Goal: Task Accomplishment & Management: Complete application form

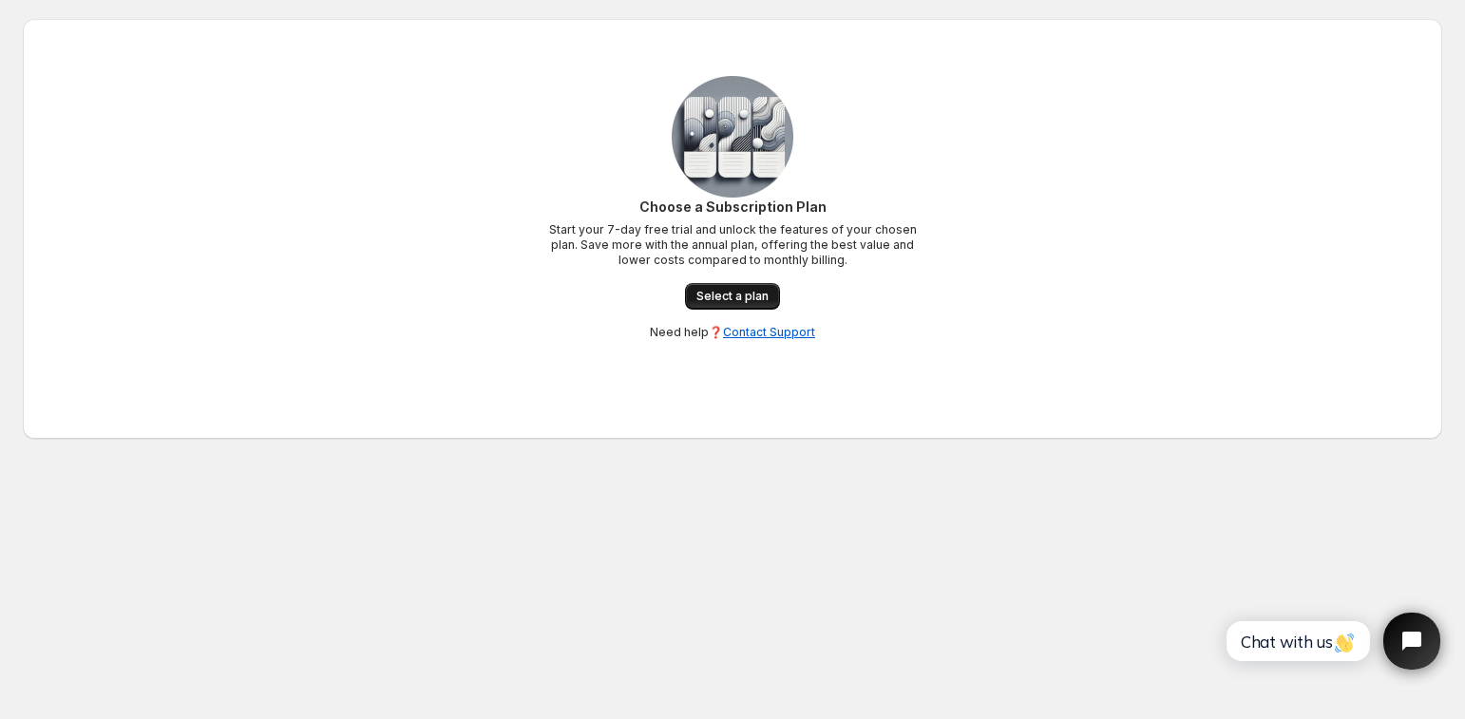
click at [732, 294] on span "Select a plan" at bounding box center [732, 296] width 72 height 15
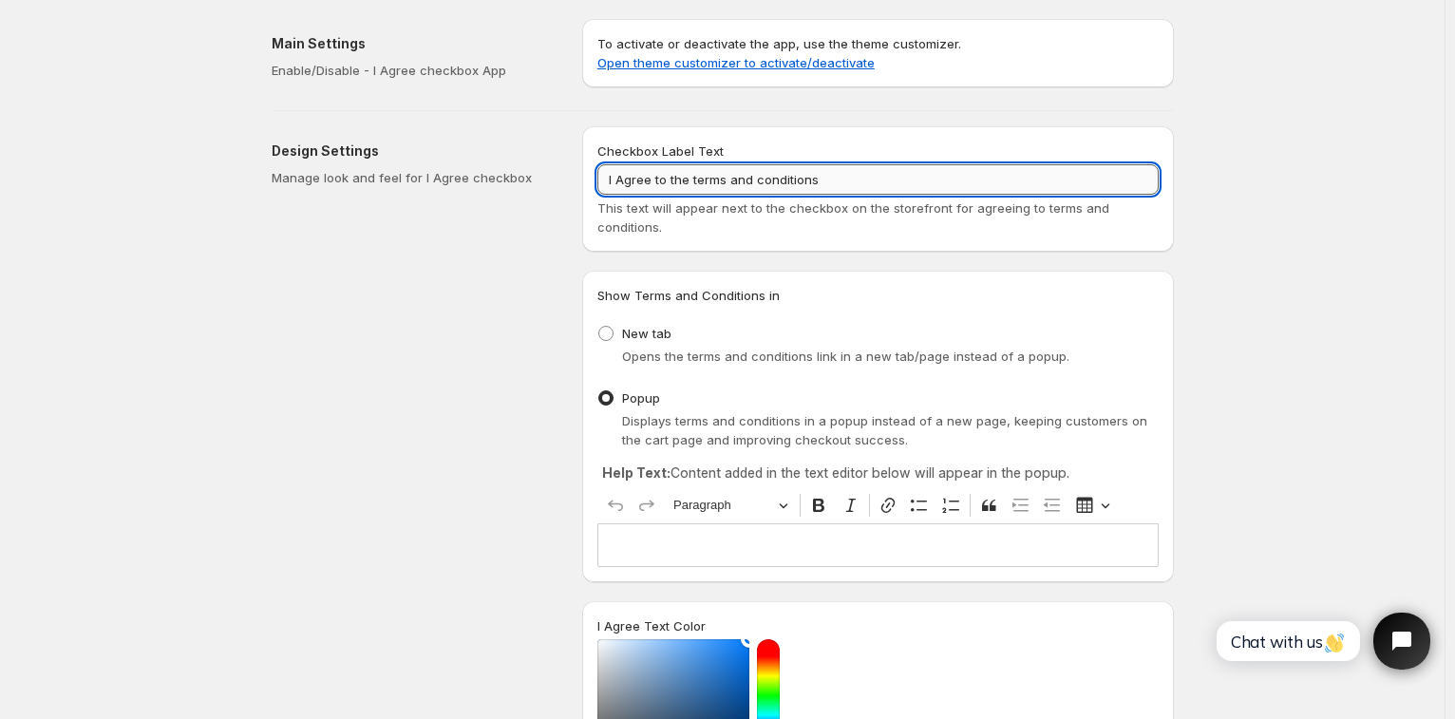
click at [624, 177] on input "I Agree to the terms and conditions" at bounding box center [877, 179] width 561 height 30
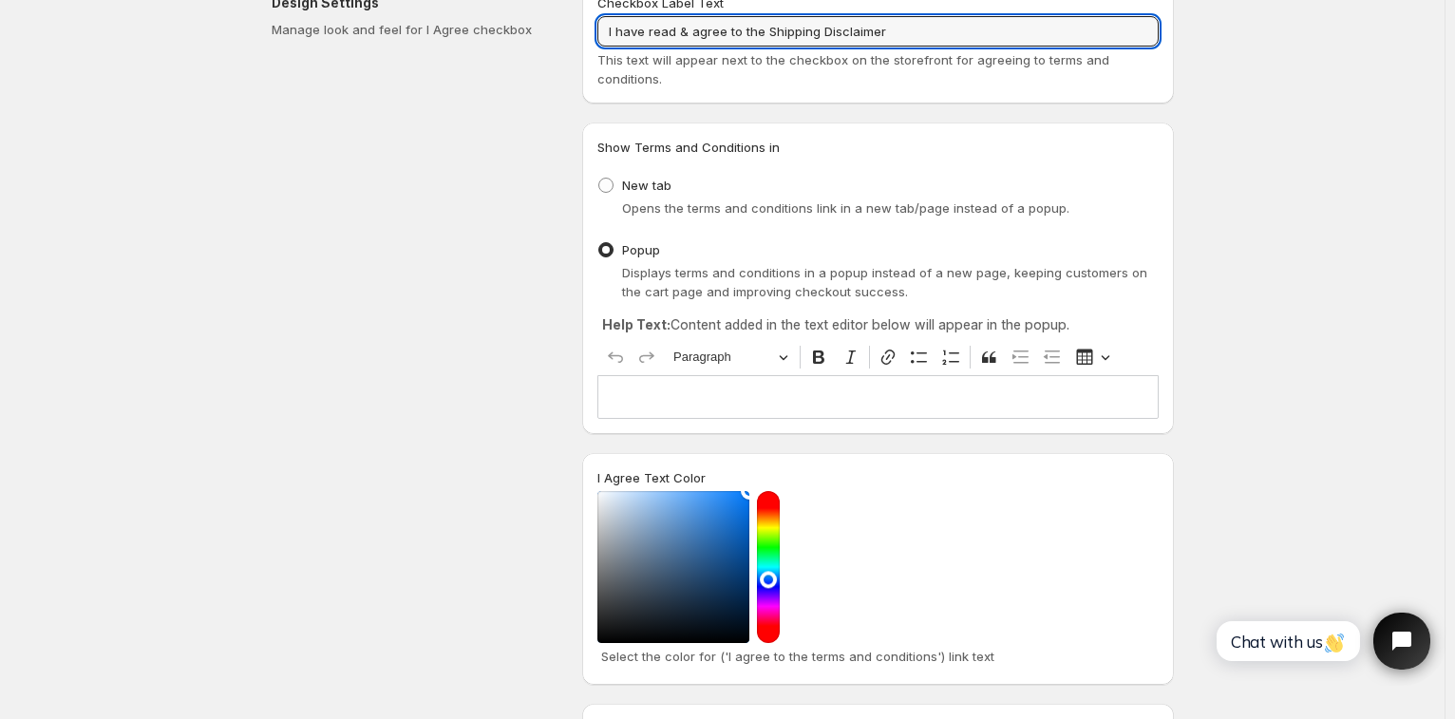
scroll to position [190, 0]
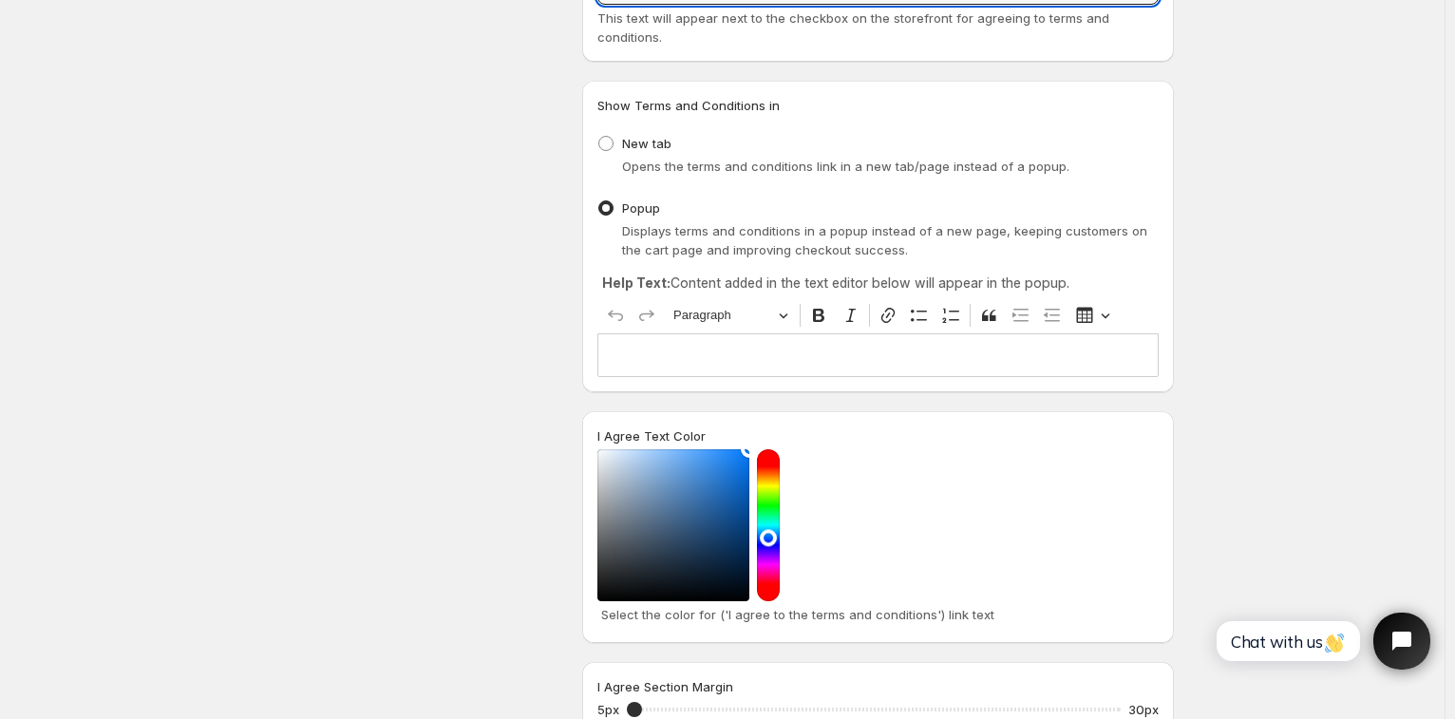
type input "I have read & agree to the Shipping Disclaimer"
click at [843, 356] on p "Editor editing area: main. Press Alt+0 for help." at bounding box center [878, 355] width 544 height 19
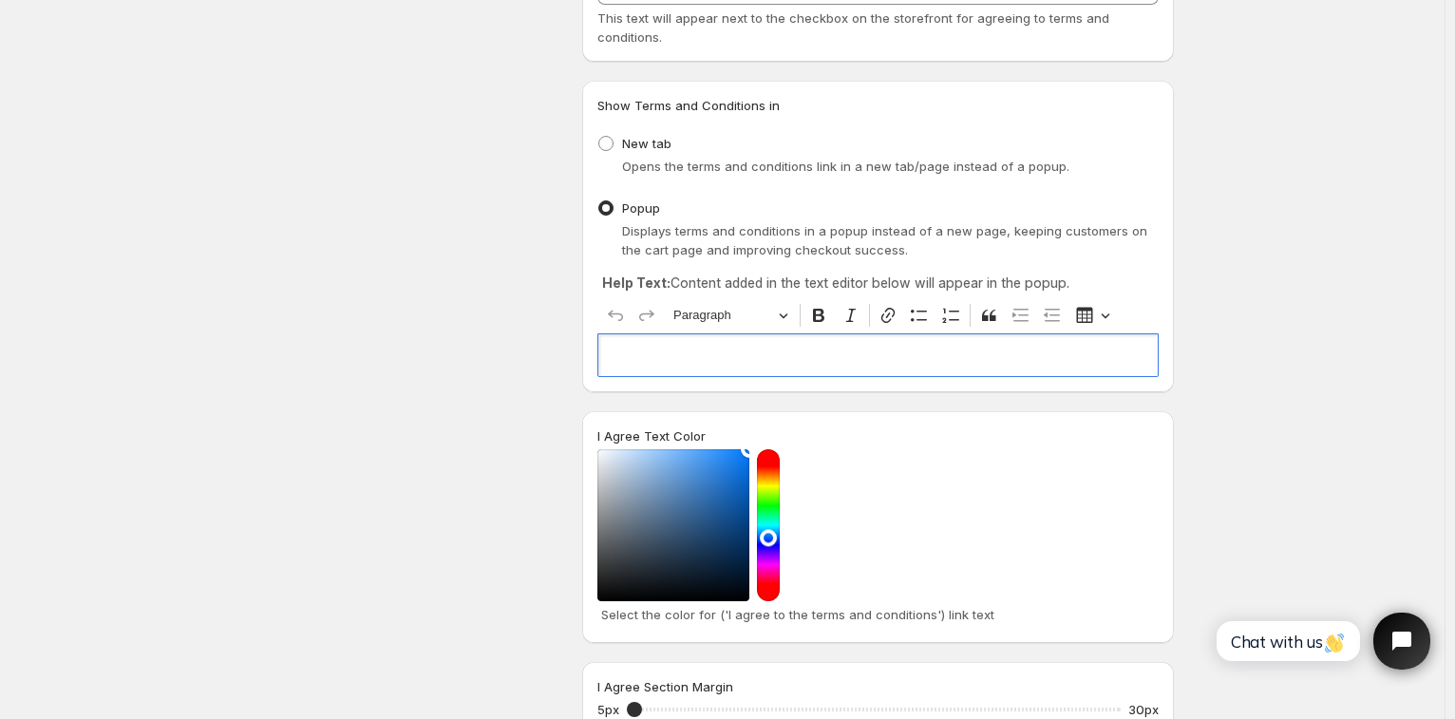
click at [687, 355] on p "Editor editing area: main. Press Alt+0 for help." at bounding box center [878, 355] width 544 height 19
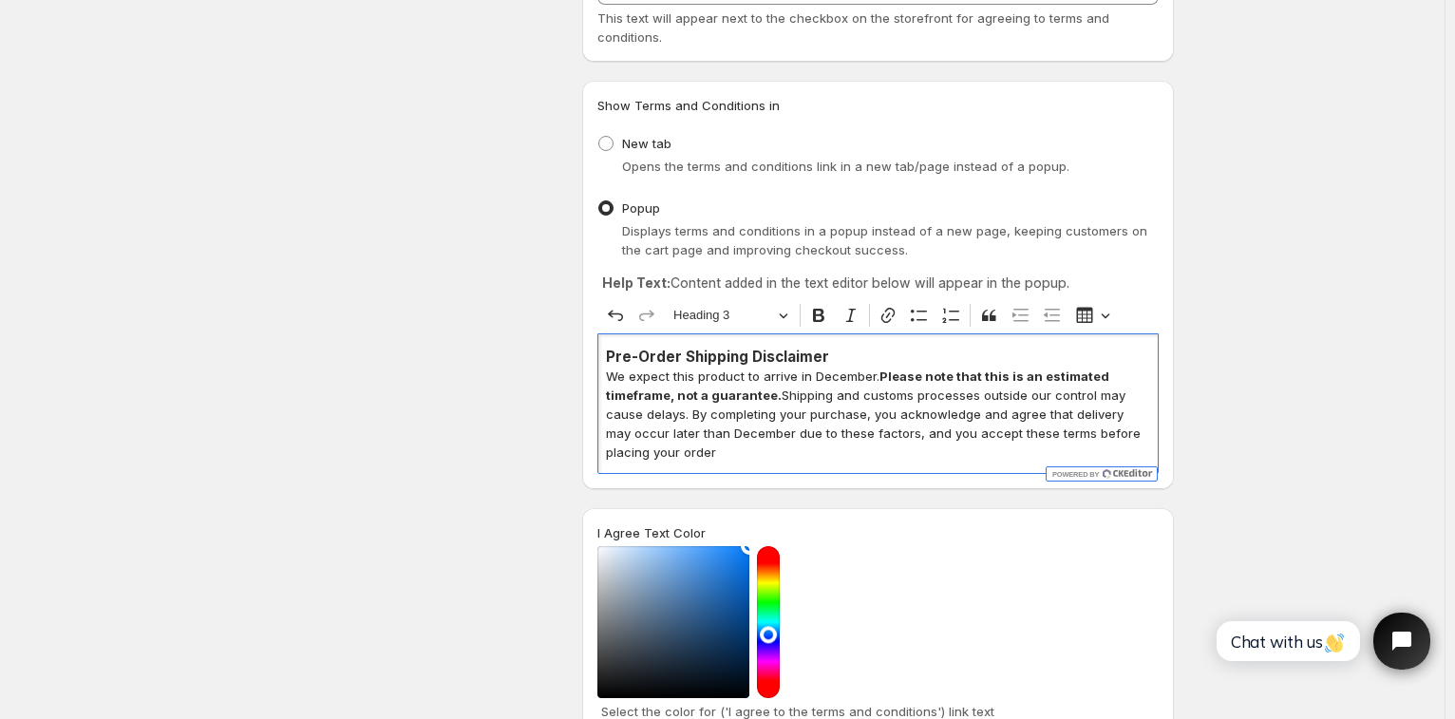
click at [777, 349] on h3 "Pre-Order Shipping Disclaimer" at bounding box center [878, 357] width 544 height 19
click at [611, 375] on p "We expect this product to arrive in December. Please note that this is an estim…" at bounding box center [878, 414] width 544 height 95
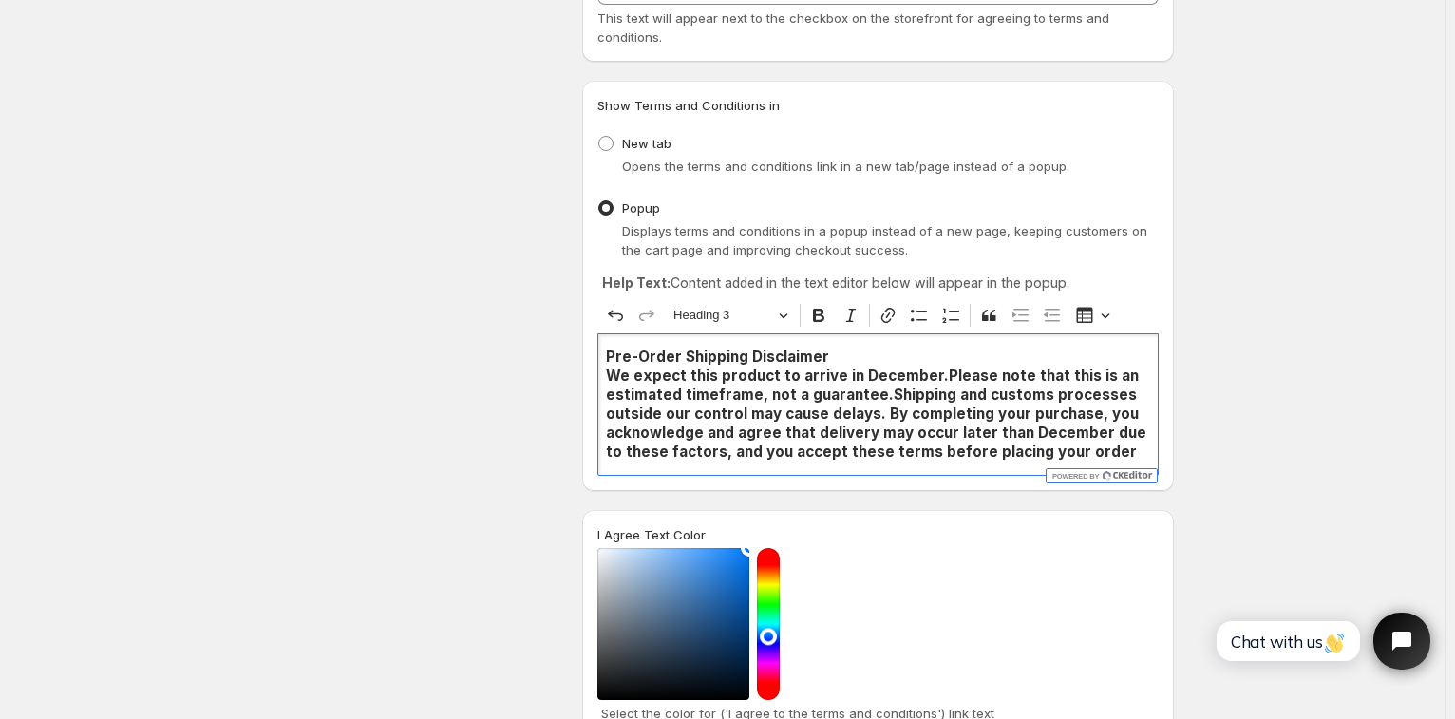
drag, startPoint x: 1107, startPoint y: 450, endPoint x: 581, endPoint y: 372, distance: 531.0
click at [581, 372] on div "Design Settings Manage look and feel for I Agree checkbox Checkbox Label Text I…" at bounding box center [715, 588] width 918 height 1334
click at [780, 317] on button "Heading 3" at bounding box center [730, 315] width 131 height 29
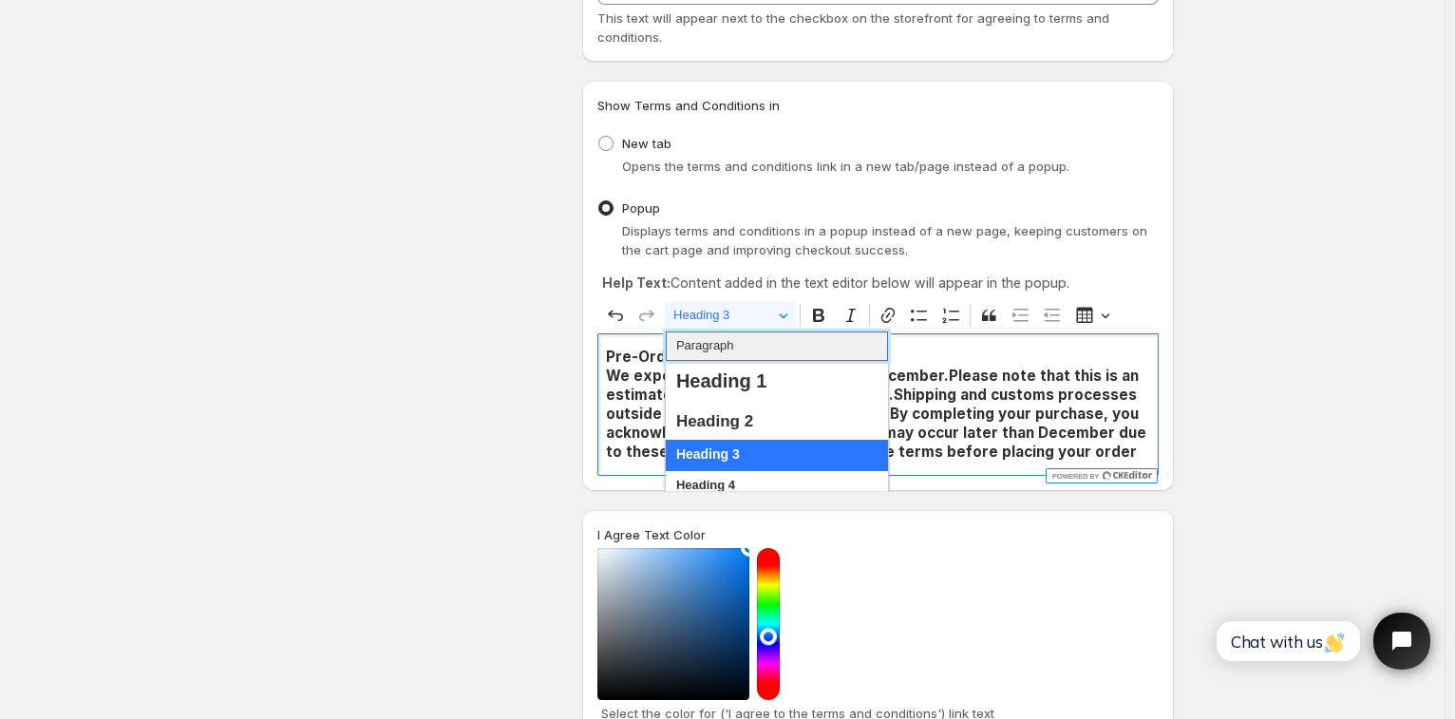
click at [756, 356] on button "Paragraph" at bounding box center [777, 346] width 222 height 29
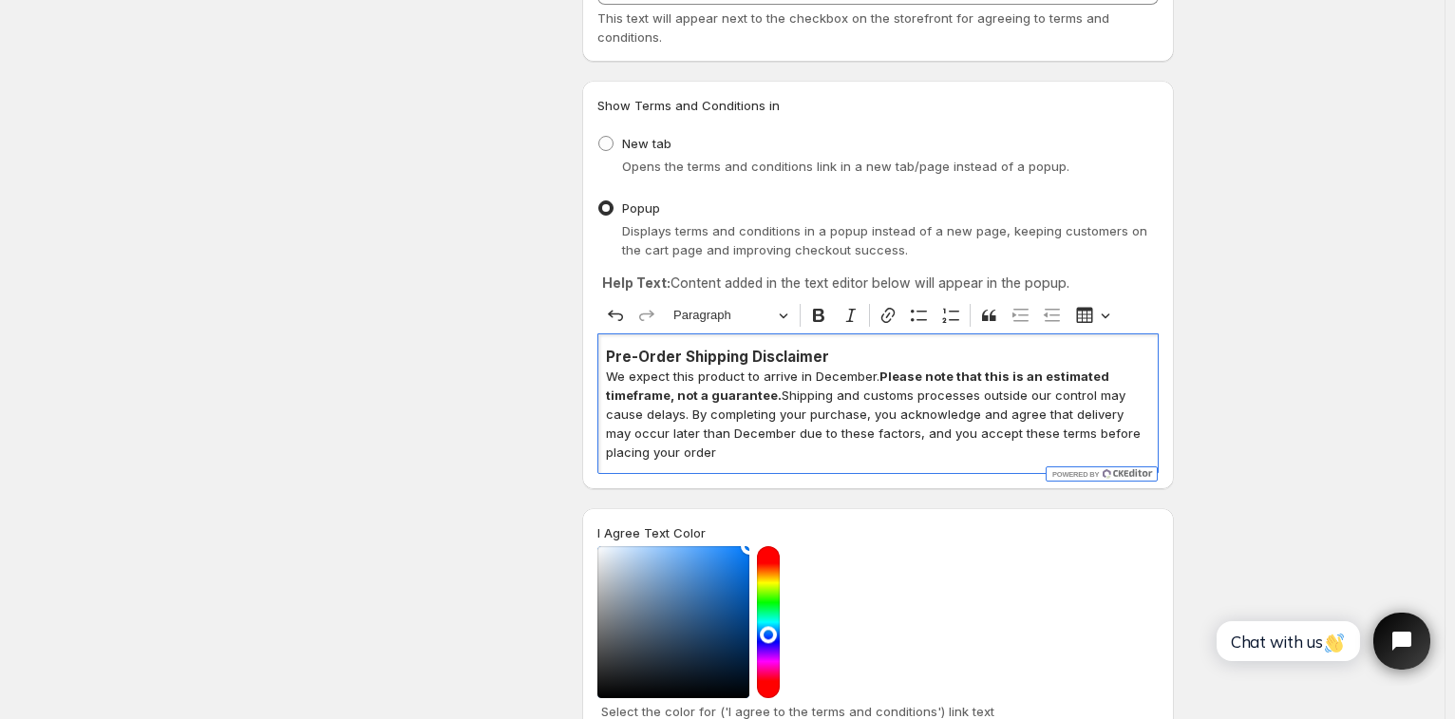
click at [864, 427] on p "We expect this product to arrive in December. Please note that this is an estim…" at bounding box center [878, 414] width 544 height 95
click at [745, 452] on p "We expect this product to arrive in December. Please note that this is an estim…" at bounding box center [878, 414] width 544 height 95
click at [612, 377] on p "We expect this product to arrive in December. Please note that this is an estim…" at bounding box center [878, 414] width 544 height 95
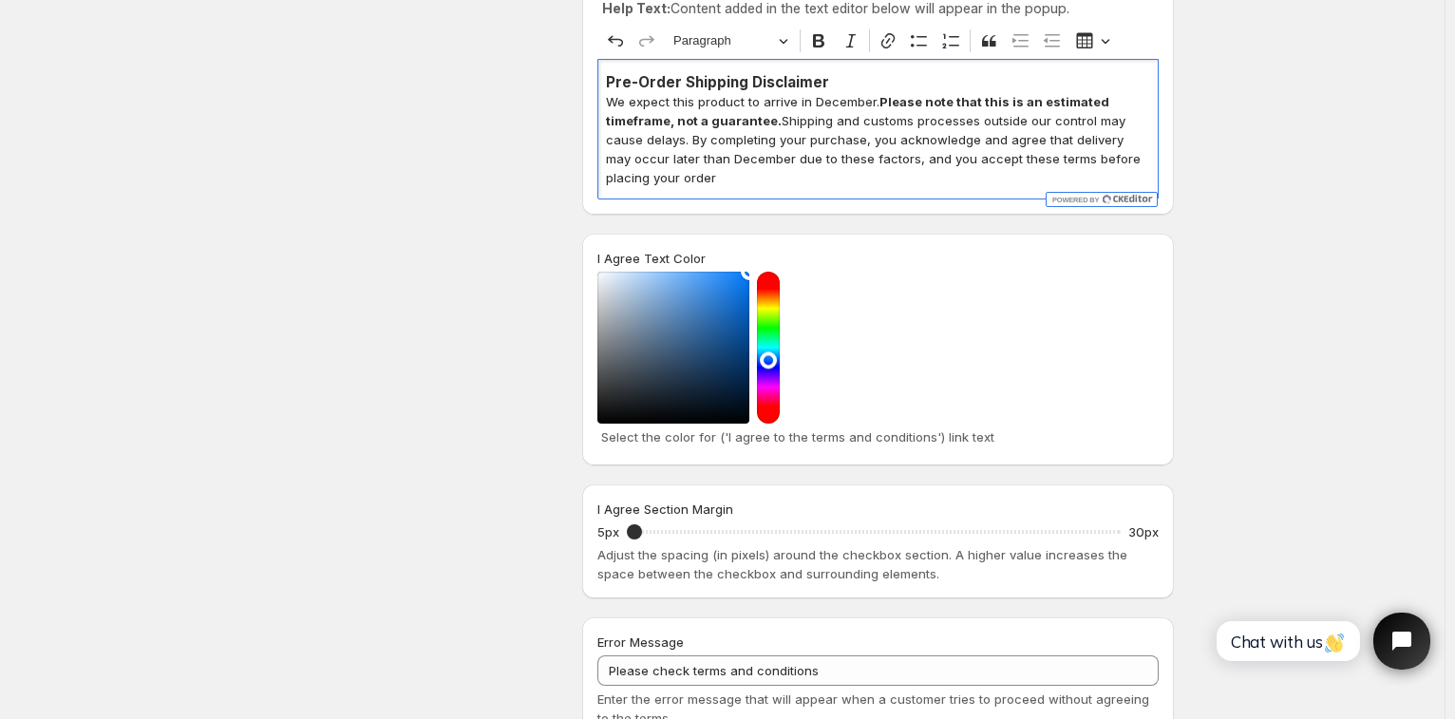
scroll to position [475, 0]
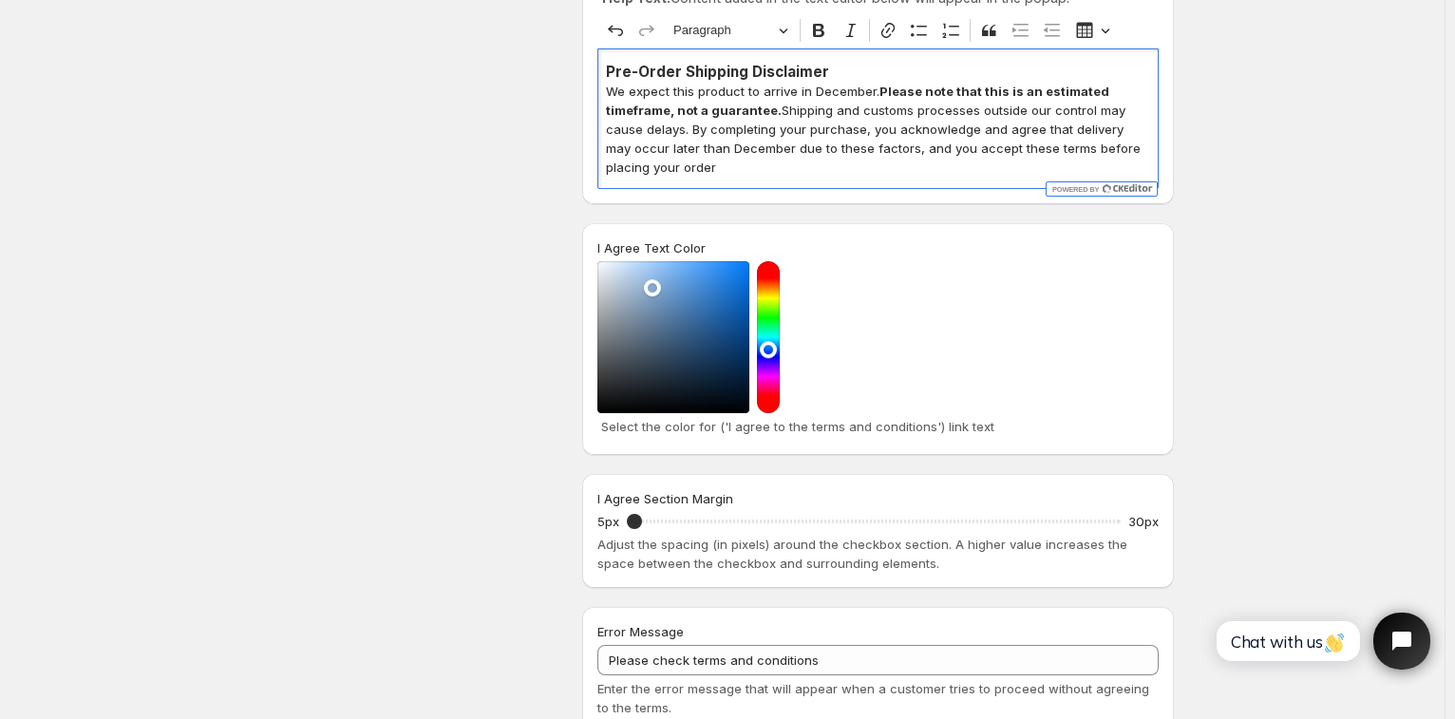
click at [657, 289] on div at bounding box center [673, 337] width 152 height 152
click at [662, 321] on div at bounding box center [673, 337] width 152 height 152
click at [660, 300] on div at bounding box center [673, 337] width 152 height 152
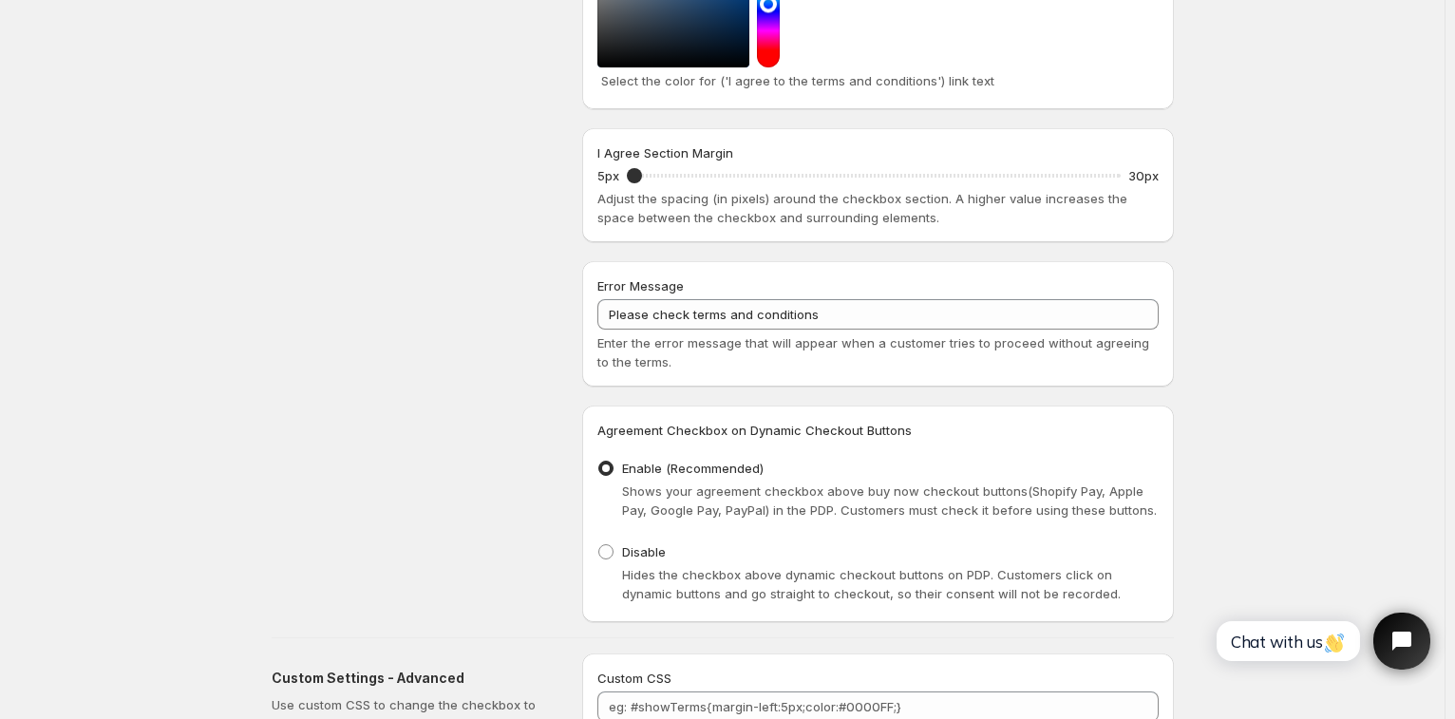
scroll to position [855, 0]
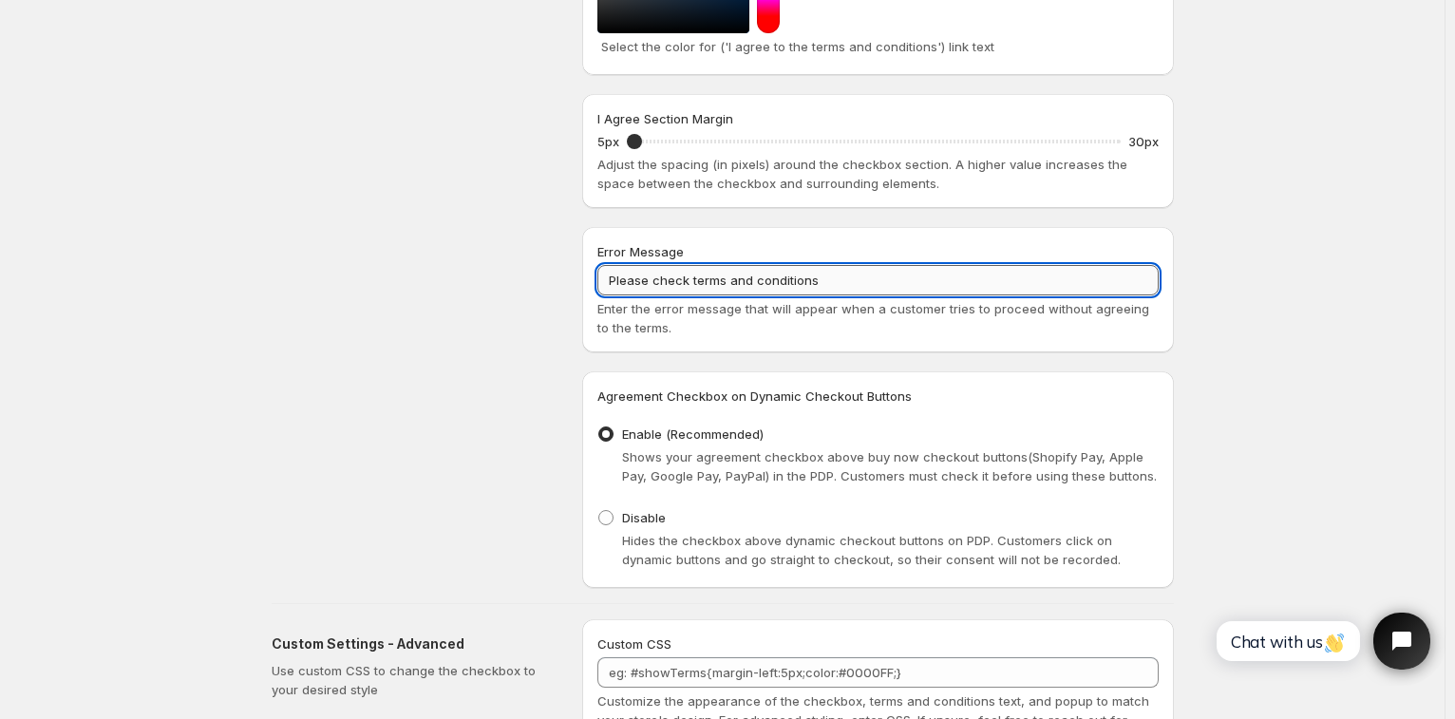
click at [694, 278] on input "Please check terms and conditions" at bounding box center [877, 280] width 561 height 30
click at [883, 277] on input "Please check shipping terms and conditions" at bounding box center [877, 280] width 561 height 30
click at [659, 284] on input "Please check shipping terms and conditions" at bounding box center [877, 280] width 561 height 30
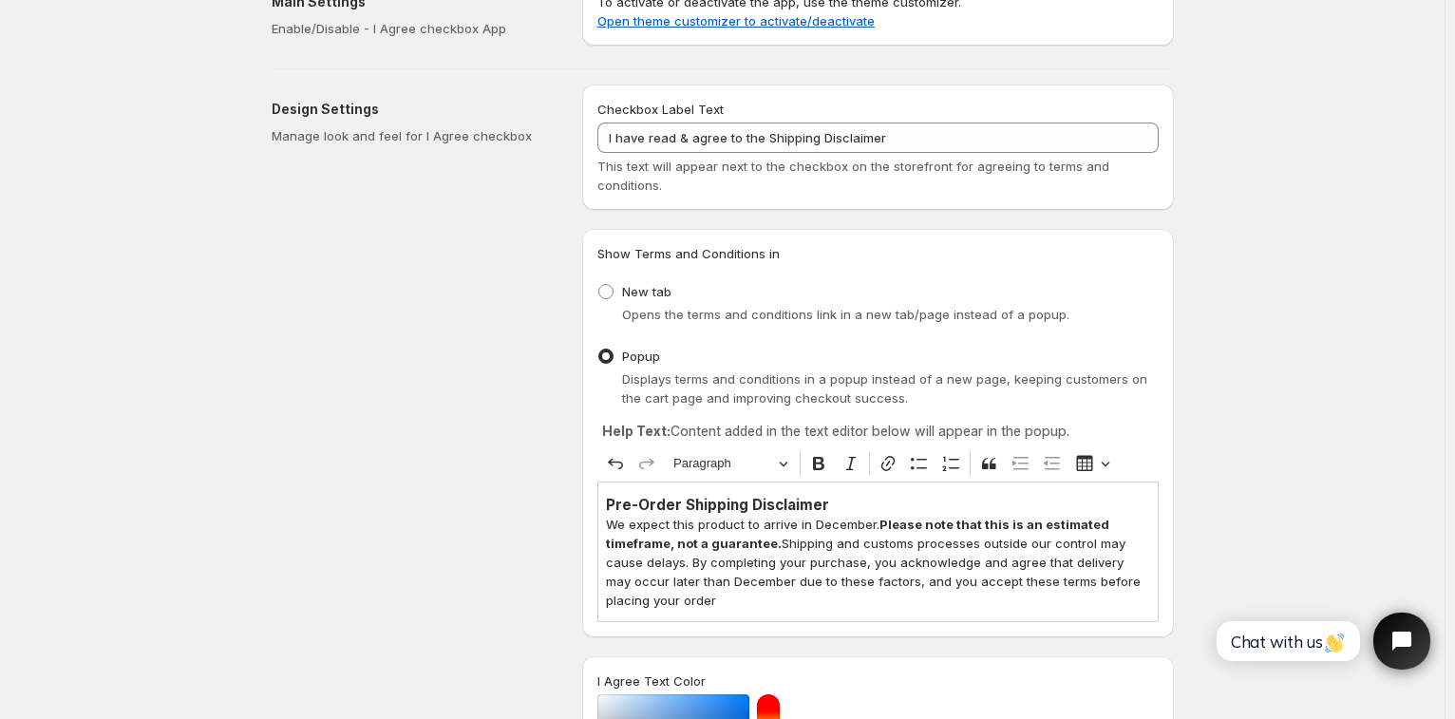
scroll to position [0, 0]
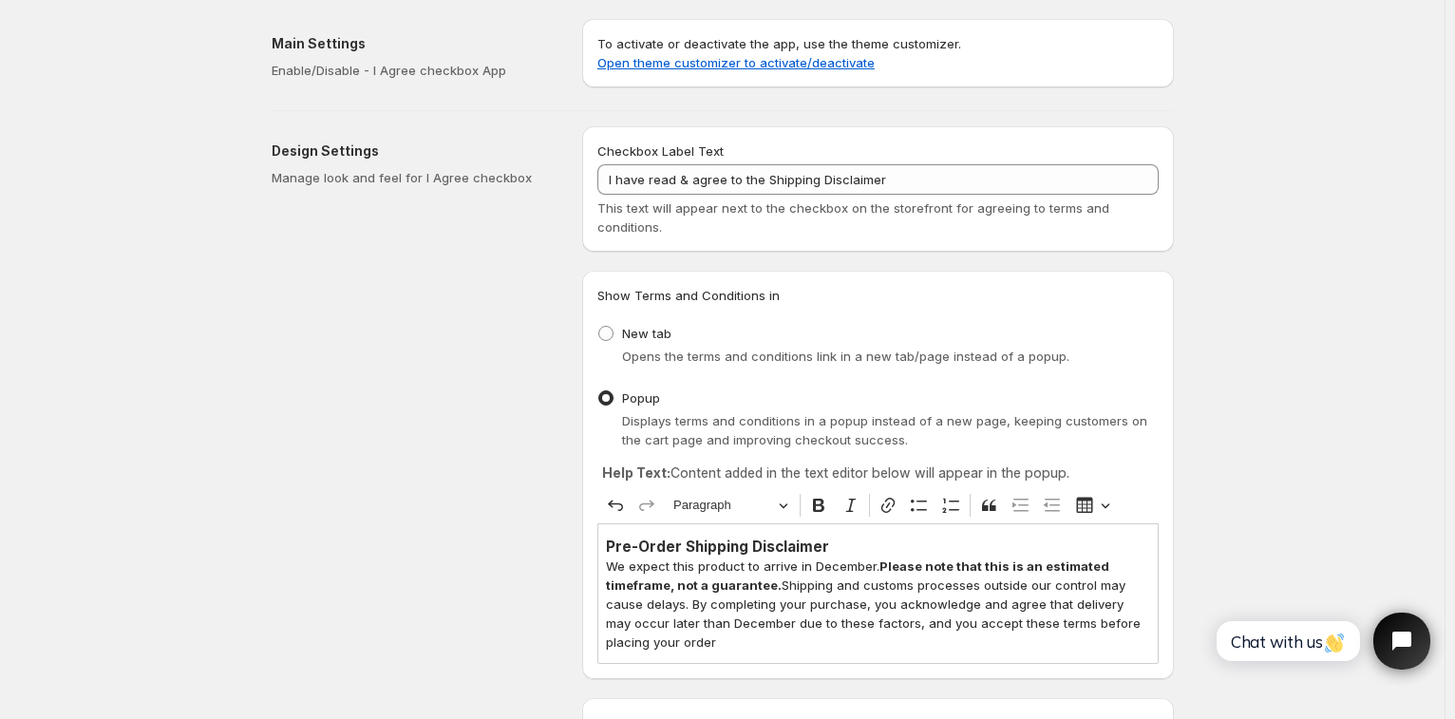
type input "Please Check Shipping Terms and Conditions"
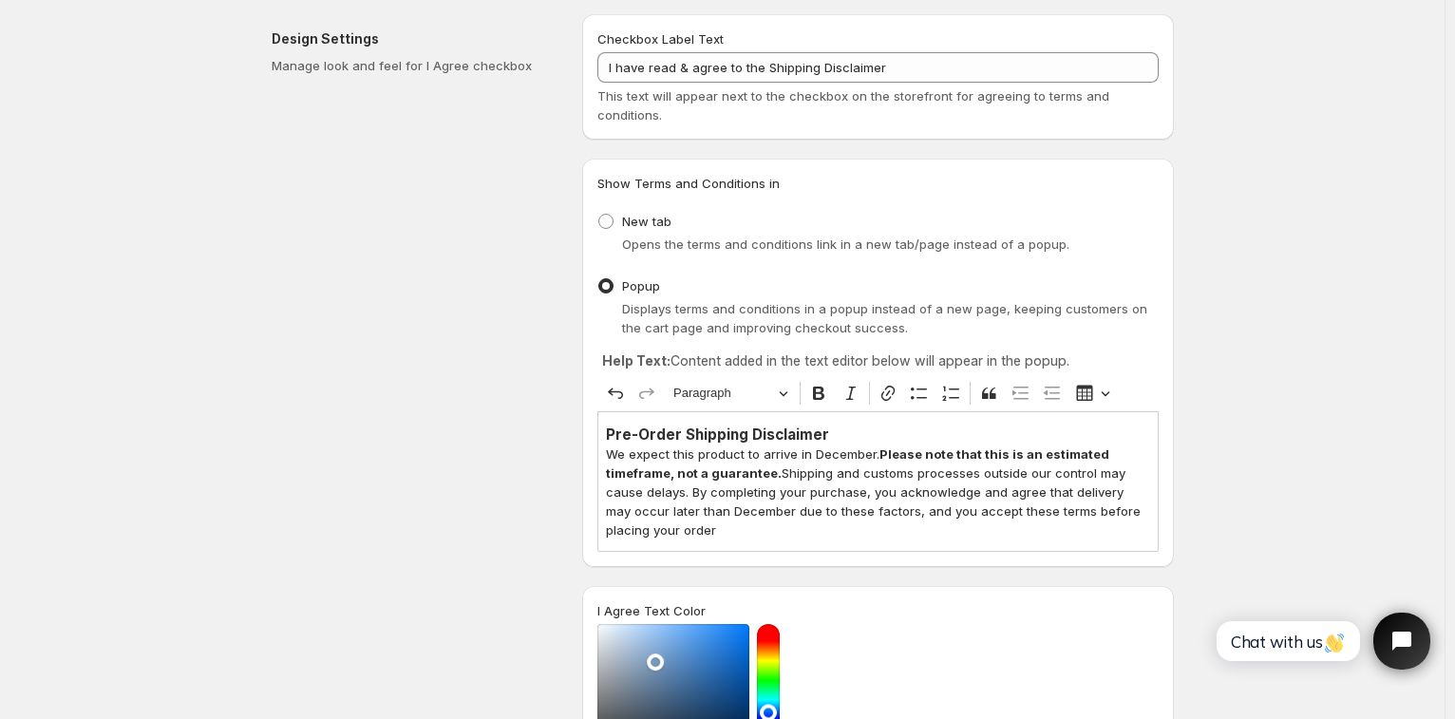
scroll to position [475, 0]
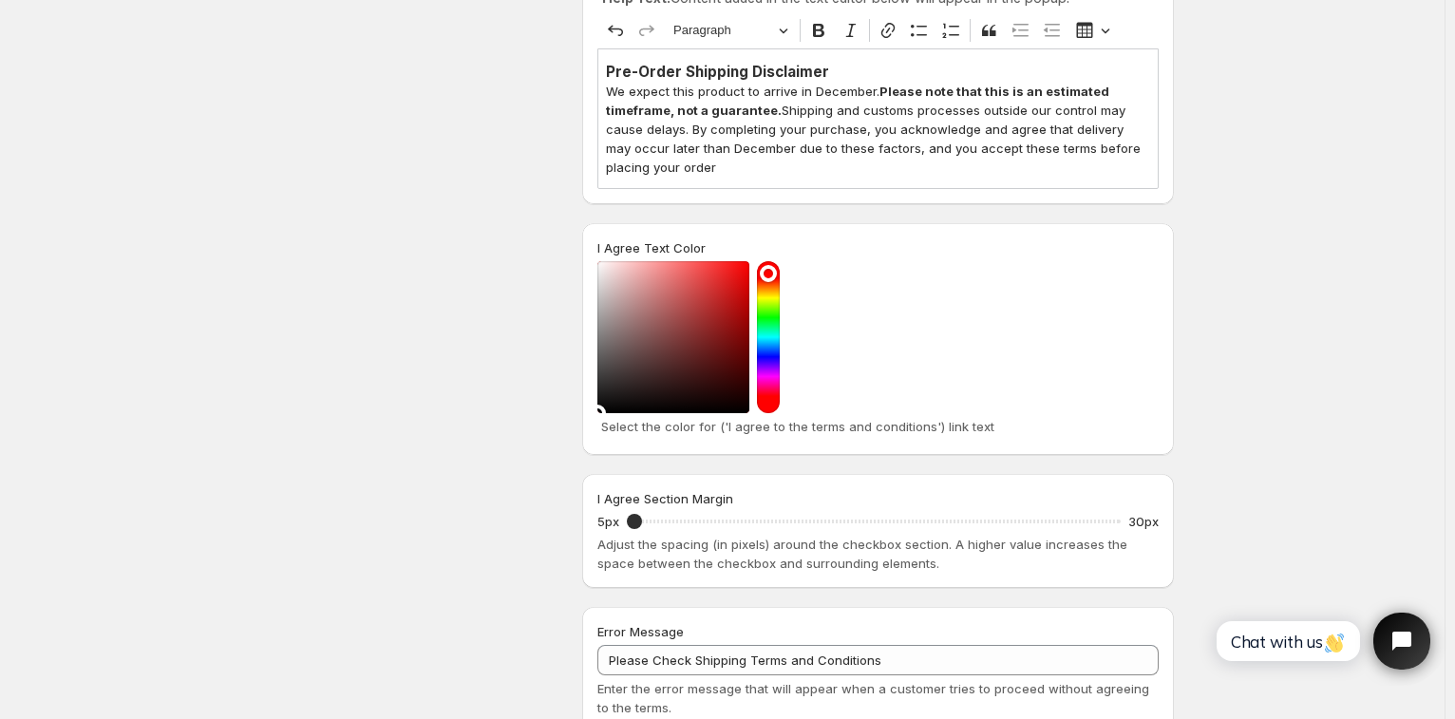
drag, startPoint x: 633, startPoint y: 383, endPoint x: 587, endPoint y: 426, distance: 62.5
click at [587, 426] on div "I Agree Text Color Select the color for ('I agree to the terms and conditions')…" at bounding box center [878, 339] width 592 height 232
